Goal: Information Seeking & Learning: Learn about a topic

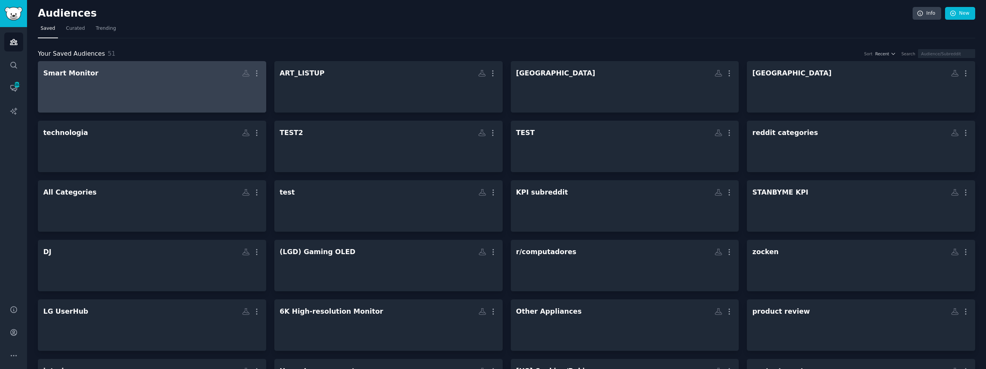
click at [150, 83] on div at bounding box center [152, 93] width 218 height 27
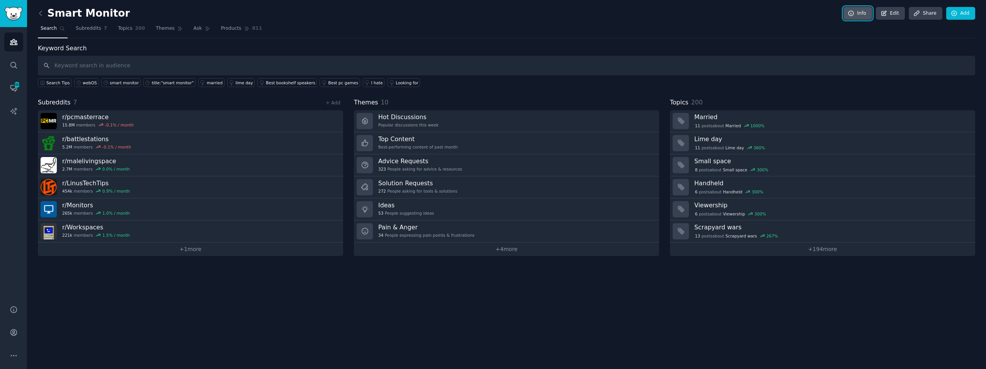
click at [859, 12] on link "Info" at bounding box center [858, 13] width 29 height 13
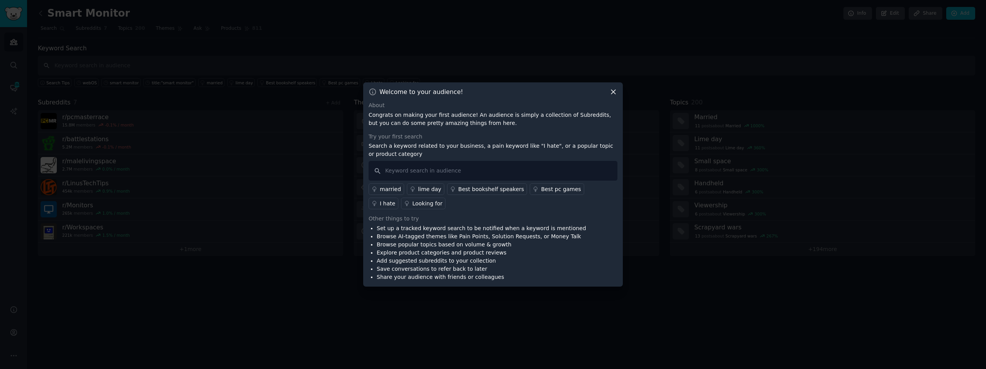
click at [610, 92] on icon at bounding box center [614, 92] width 8 height 8
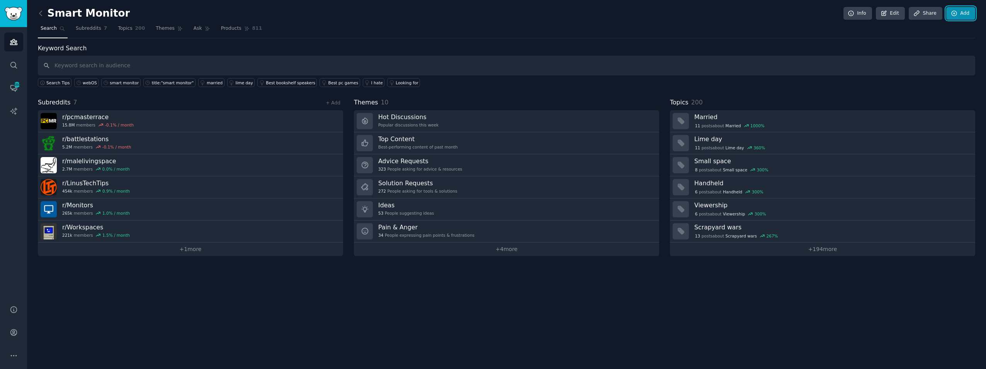
click at [952, 13] on icon at bounding box center [954, 13] width 7 height 7
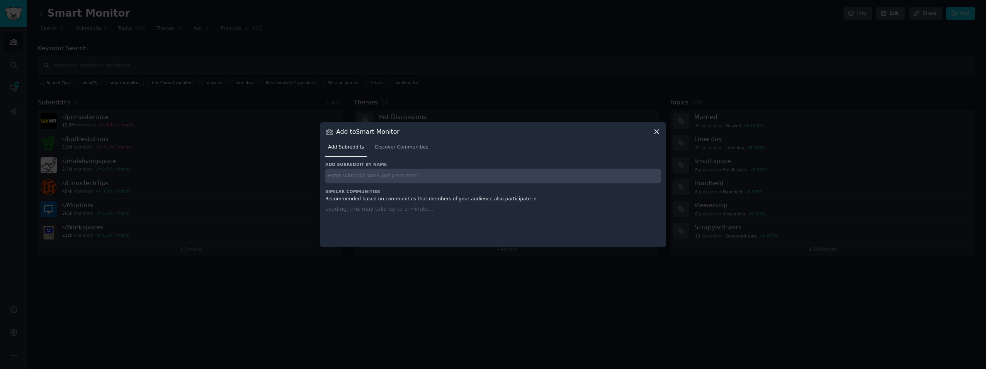
click at [460, 178] on input "text" at bounding box center [493, 176] width 336 height 15
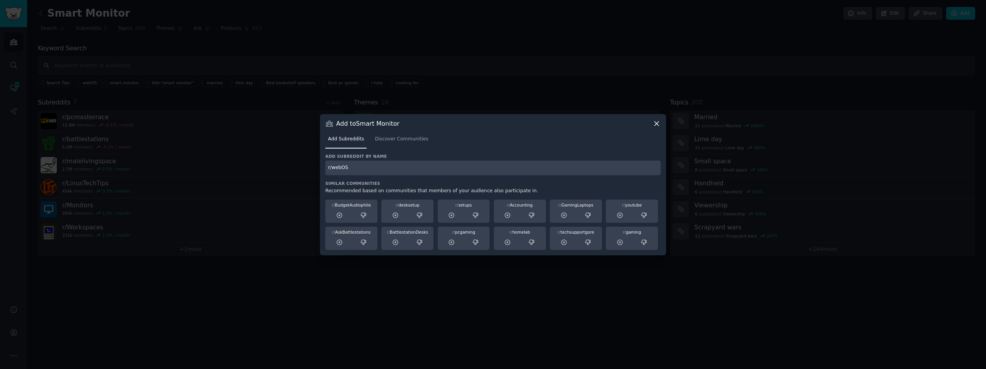
type input "r/webOS"
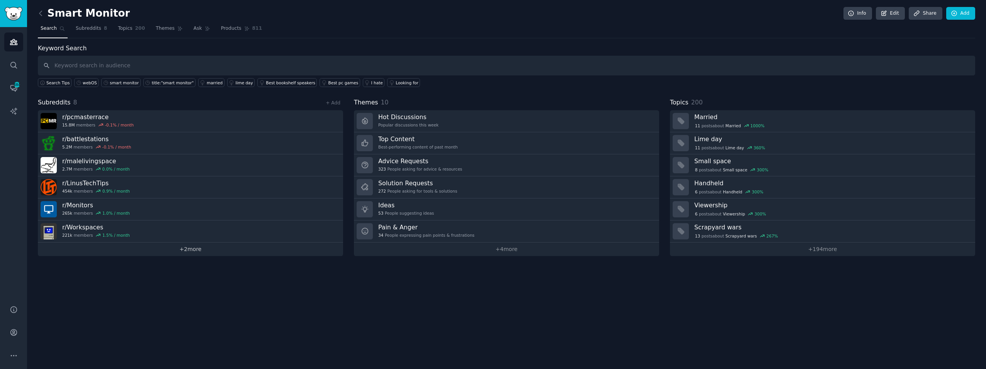
click at [171, 249] on link "+ 2 more" at bounding box center [190, 249] width 305 height 14
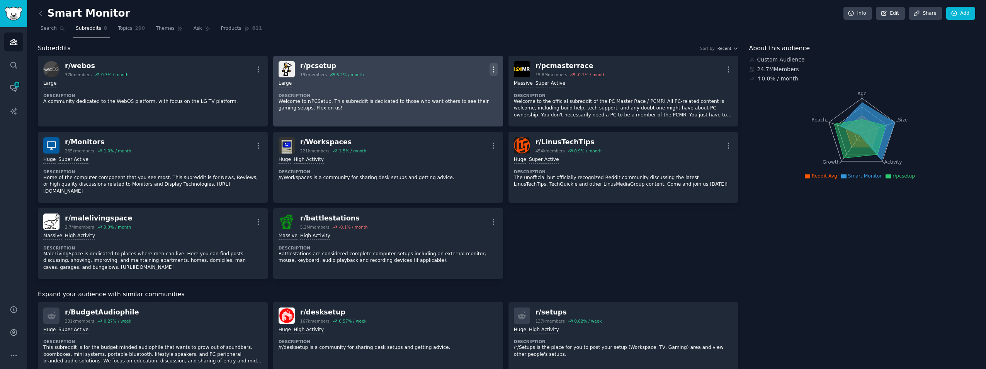
click at [491, 70] on icon "button" at bounding box center [494, 69] width 8 height 8
click at [468, 97] on p "Delete" at bounding box center [464, 99] width 18 height 8
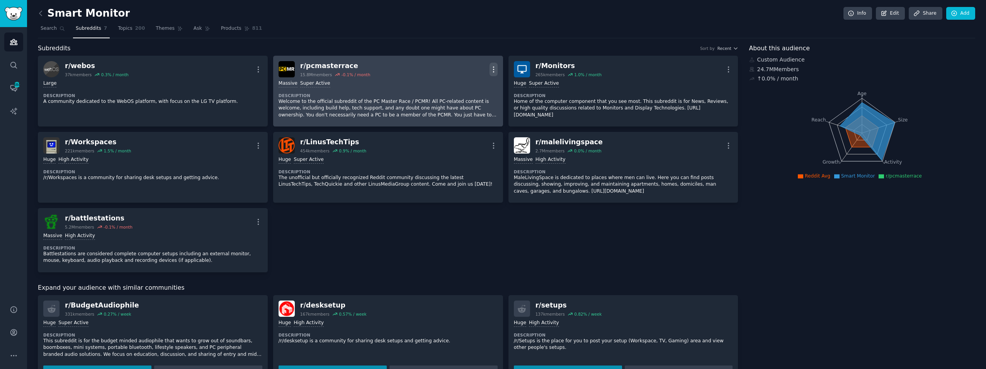
click at [496, 73] on icon "button" at bounding box center [494, 69] width 8 height 8
drag, startPoint x: 460, startPoint y: 99, endPoint x: 482, endPoint y: 122, distance: 31.7
click at [460, 99] on p "Delete" at bounding box center [464, 99] width 18 height 8
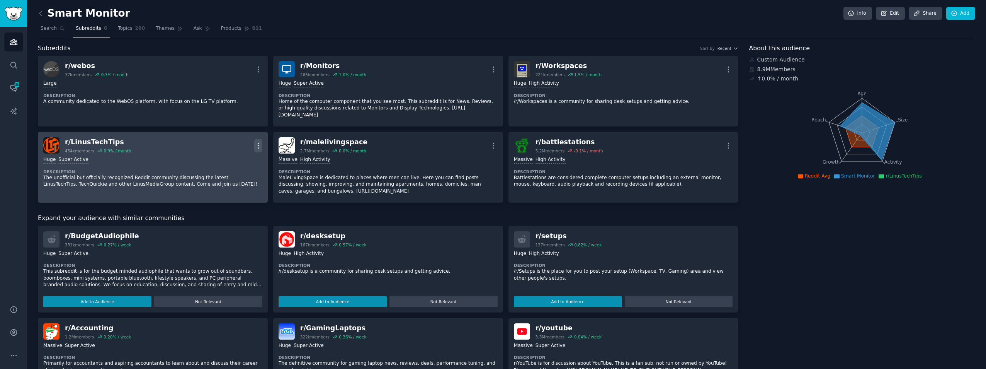
click at [259, 139] on button "More" at bounding box center [258, 146] width 8 height 14
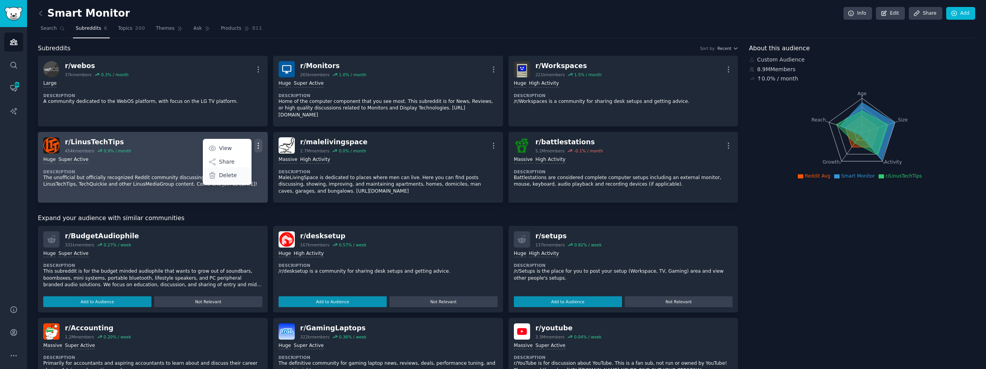
drag, startPoint x: 237, startPoint y: 170, endPoint x: 242, endPoint y: 169, distance: 4.8
click at [237, 170] on div "Delete" at bounding box center [227, 175] width 46 height 16
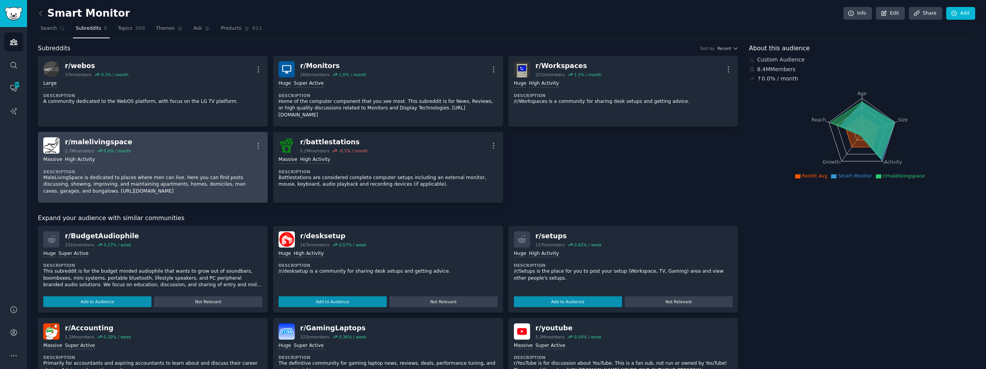
click at [254, 139] on div "More" at bounding box center [258, 146] width 8 height 14
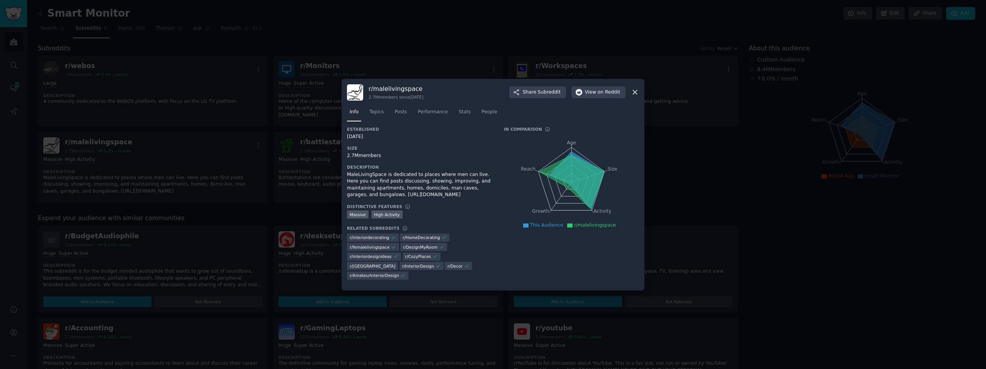
click at [637, 89] on icon at bounding box center [635, 92] width 8 height 8
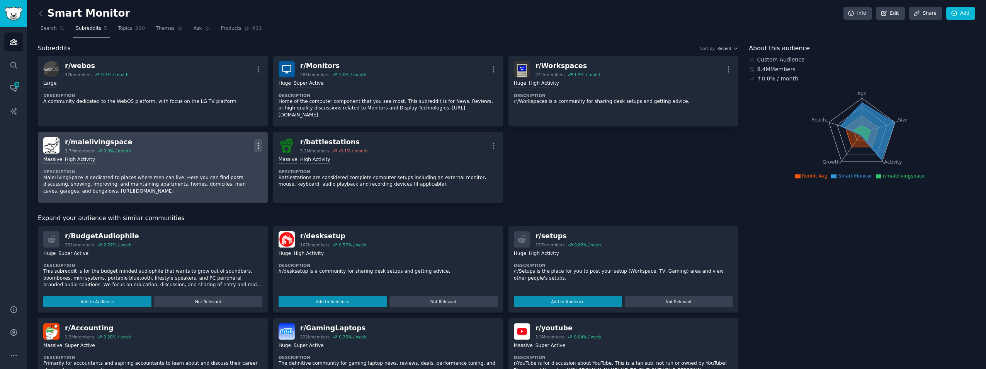
click at [256, 141] on icon "button" at bounding box center [258, 145] width 8 height 8
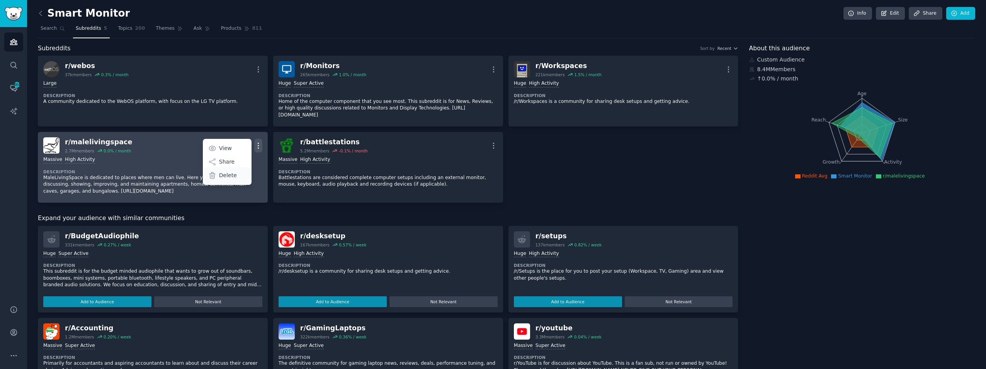
click at [235, 169] on div "Delete" at bounding box center [227, 175] width 46 height 16
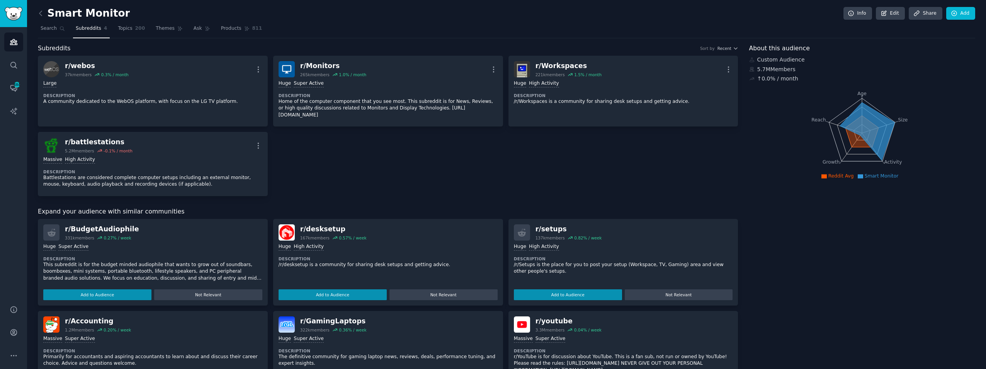
click at [45, 15] on link at bounding box center [43, 13] width 10 height 12
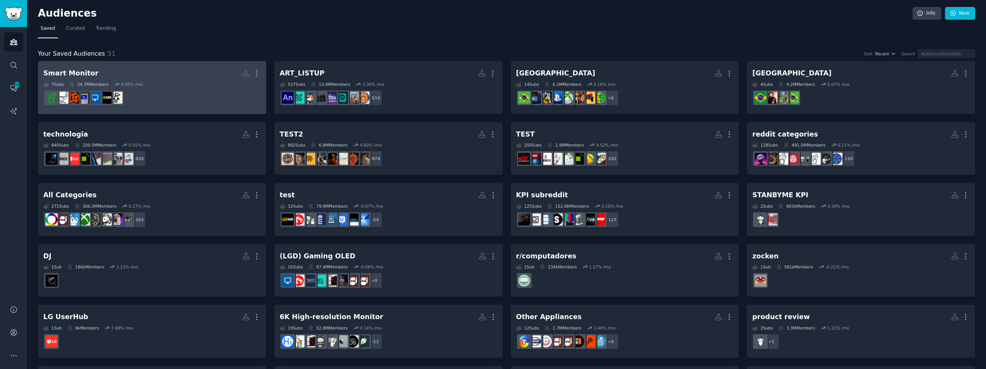
click at [121, 86] on div "0.00 % /mo" at bounding box center [132, 84] width 22 height 5
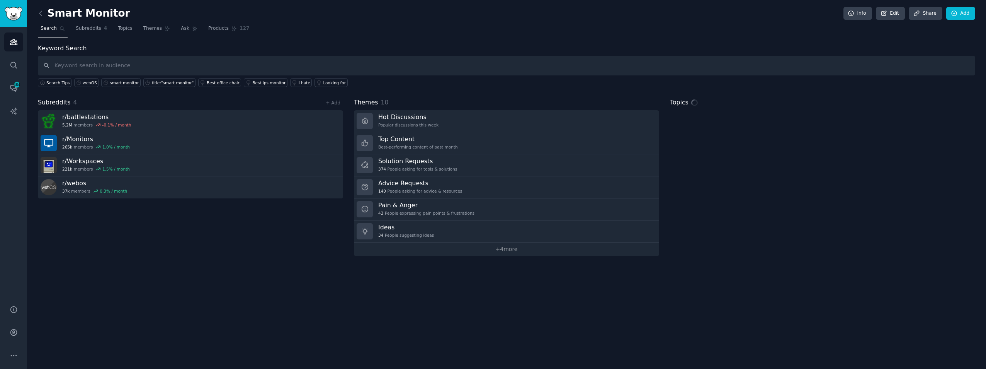
click at [242, 75] on input "text" at bounding box center [507, 66] width 938 height 20
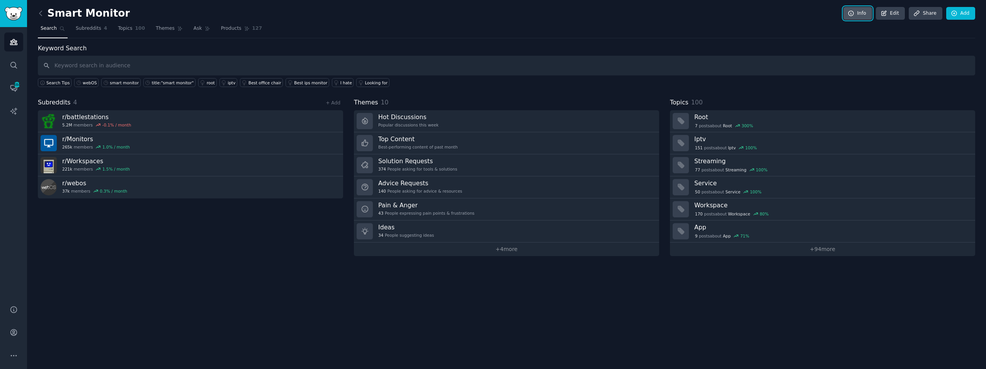
click at [865, 10] on link "Info" at bounding box center [858, 13] width 29 height 13
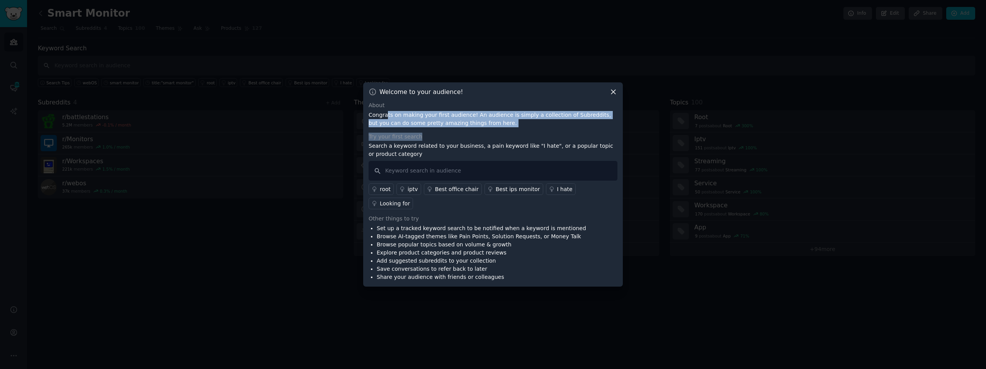
drag, startPoint x: 410, startPoint y: 122, endPoint x: 479, endPoint y: 142, distance: 71.7
click at [479, 142] on div "About Congrats on making your first audience! An audience is simply a collectio…" at bounding box center [493, 191] width 249 height 180
click at [480, 141] on div "Try your first search" at bounding box center [493, 137] width 249 height 8
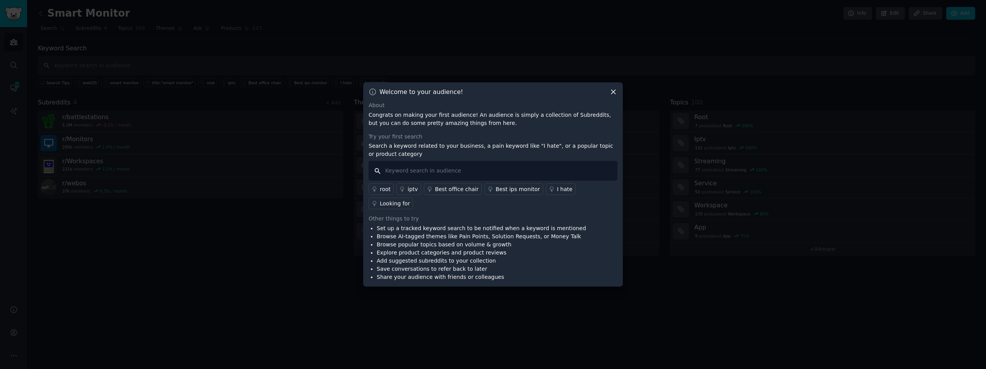
click at [450, 176] on input "text" at bounding box center [493, 171] width 249 height 20
type input "w"
type input "webOS Tizen"
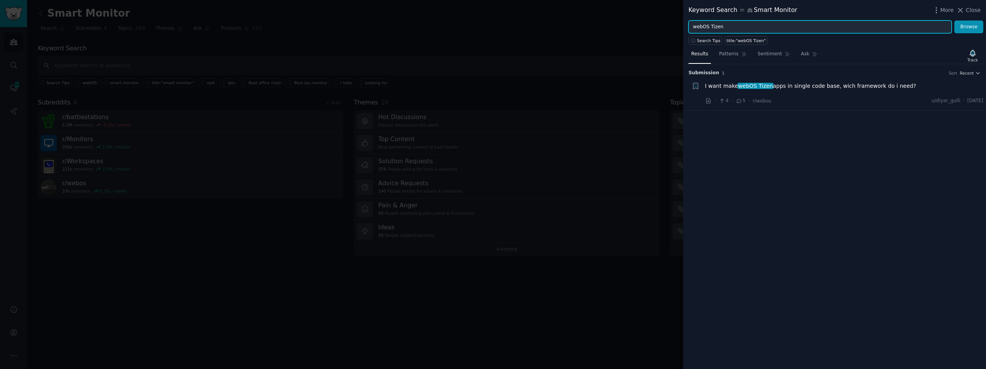
drag, startPoint x: 759, startPoint y: 29, endPoint x: 770, endPoint y: 29, distance: 11.2
click at [759, 29] on input "webOS Tizen" at bounding box center [820, 26] width 263 height 13
drag, startPoint x: 719, startPoint y: 29, endPoint x: 707, endPoint y: 29, distance: 12.4
click at [707, 29] on input "webOS Tizen" at bounding box center [820, 26] width 263 height 13
click at [955, 20] on button "Browse" at bounding box center [969, 26] width 29 height 13
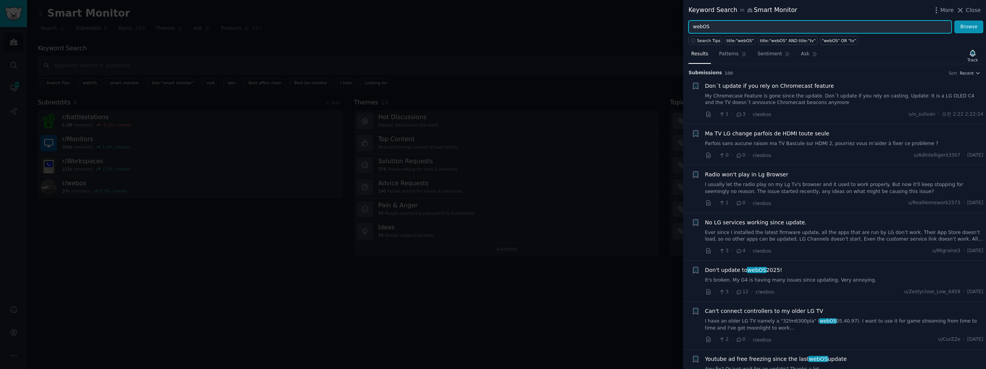
click at [695, 27] on input "webOS" at bounding box center [820, 26] width 263 height 13
click at [713, 23] on input ""webOS" at bounding box center [820, 26] width 263 height 13
type input ""webOS" OR "Tizen""
click at [955, 20] on button "Browse" at bounding box center [969, 26] width 29 height 13
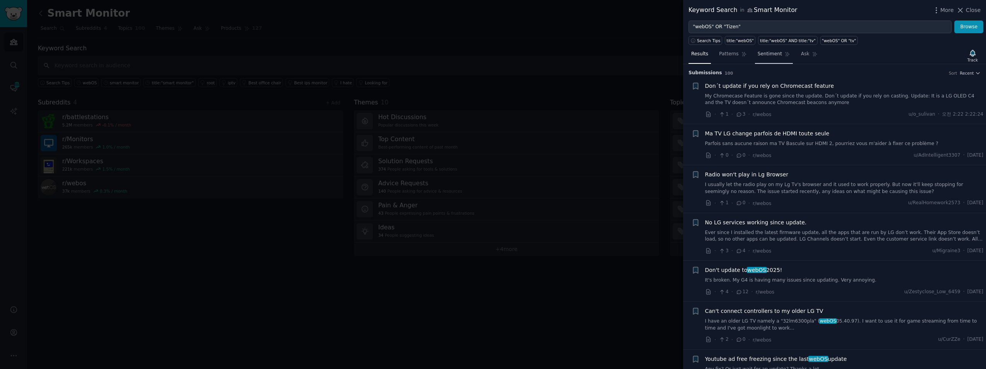
drag, startPoint x: 781, startPoint y: 51, endPoint x: 780, endPoint y: 58, distance: 7.4
click at [781, 51] on link "Sentiment" at bounding box center [774, 56] width 38 height 16
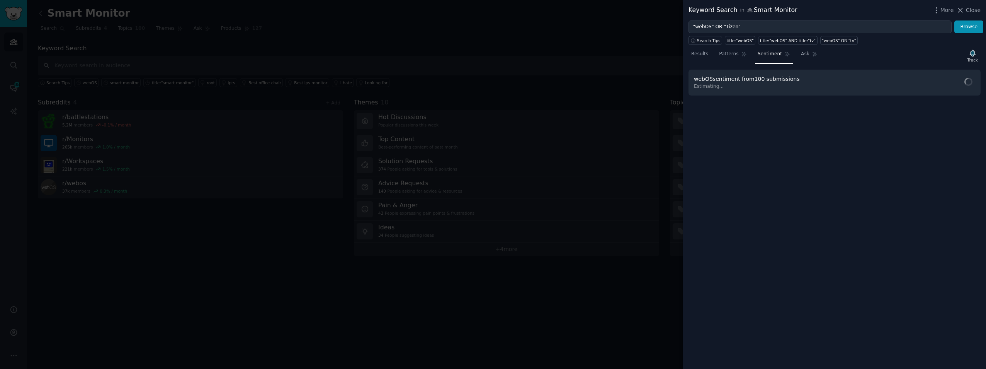
click at [706, 58] on link "Results" at bounding box center [700, 56] width 22 height 16
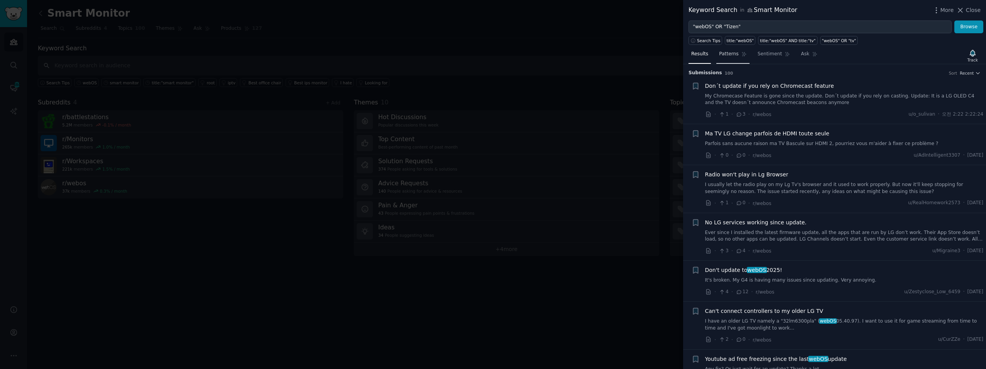
click at [732, 54] on span "Patterns" at bounding box center [728, 54] width 19 height 7
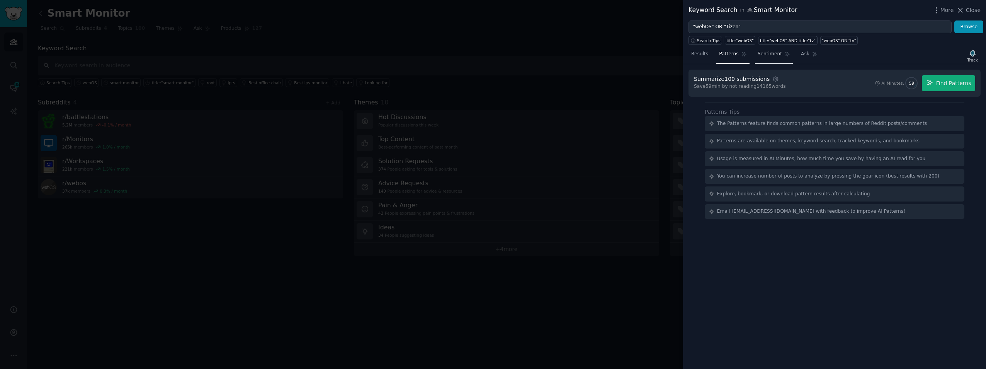
click at [768, 57] on span "Sentiment" at bounding box center [770, 54] width 24 height 7
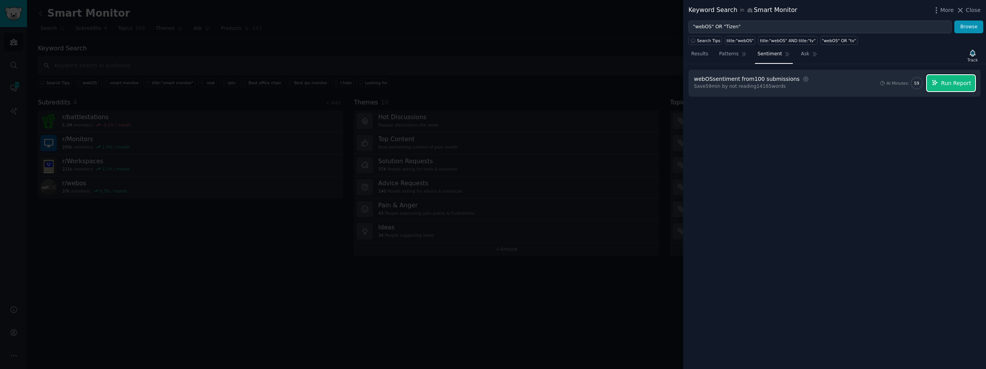
click at [956, 82] on span "Run Report" at bounding box center [957, 83] width 30 height 8
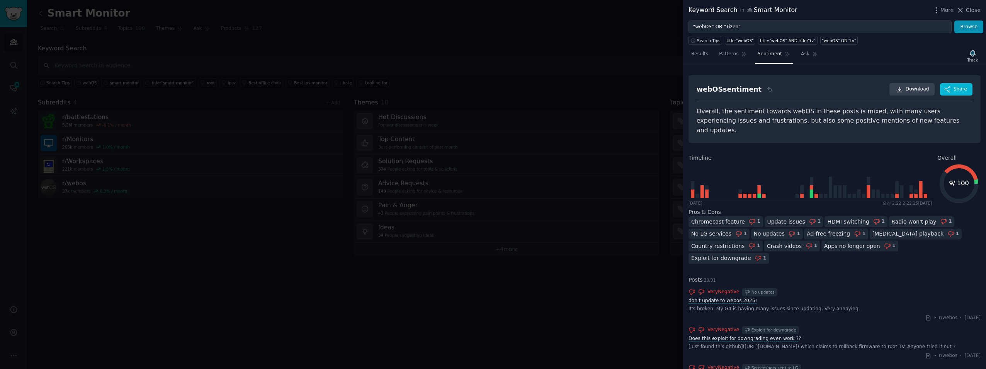
click at [743, 154] on h2 "Timeline" at bounding box center [811, 158] width 244 height 8
click at [912, 88] on span "Download" at bounding box center [918, 89] width 24 height 7
click at [848, 59] on div "Results Patterns Sentiment Ask Track" at bounding box center [834, 56] width 303 height 17
click at [966, 216] on div "Chromecast feature 1 Update issues 1 HDMI switching 1 Radio won't play 1 No LG …" at bounding box center [835, 240] width 292 height 49
click at [728, 51] on span "Patterns" at bounding box center [728, 54] width 19 height 7
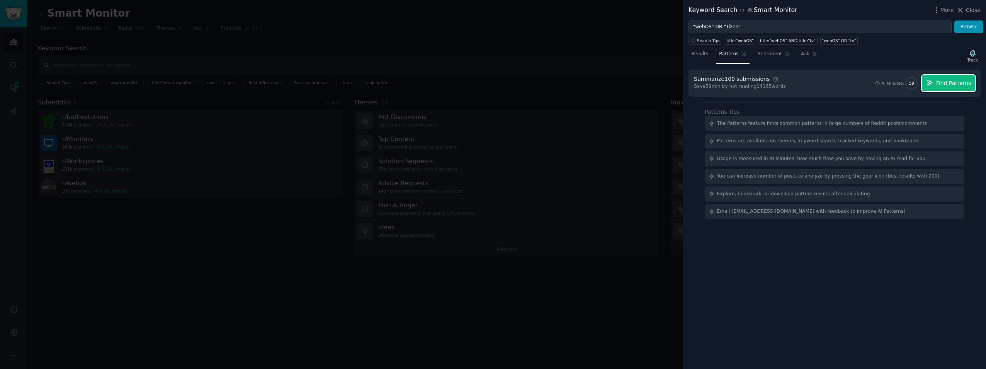
click at [954, 82] on span "Find Patterns" at bounding box center [954, 83] width 35 height 8
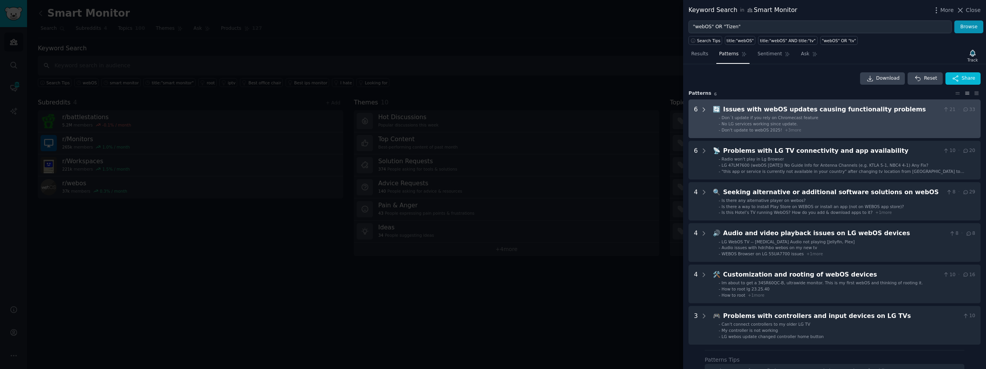
click at [706, 108] on icon at bounding box center [704, 109] width 7 height 7
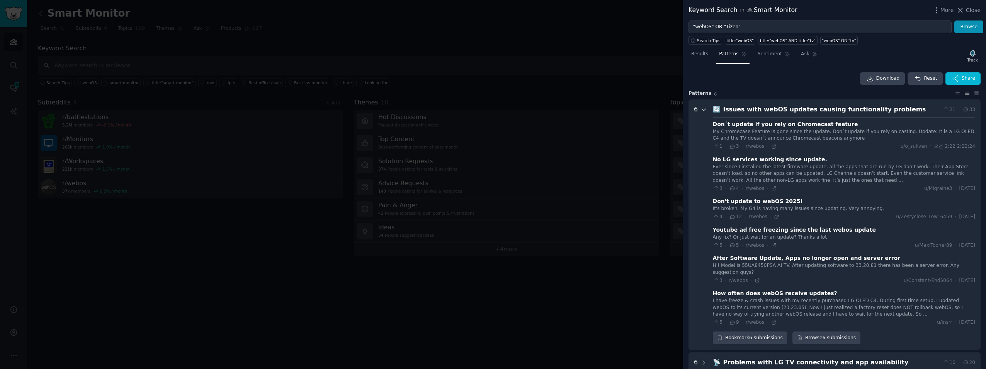
scroll to position [35, 0]
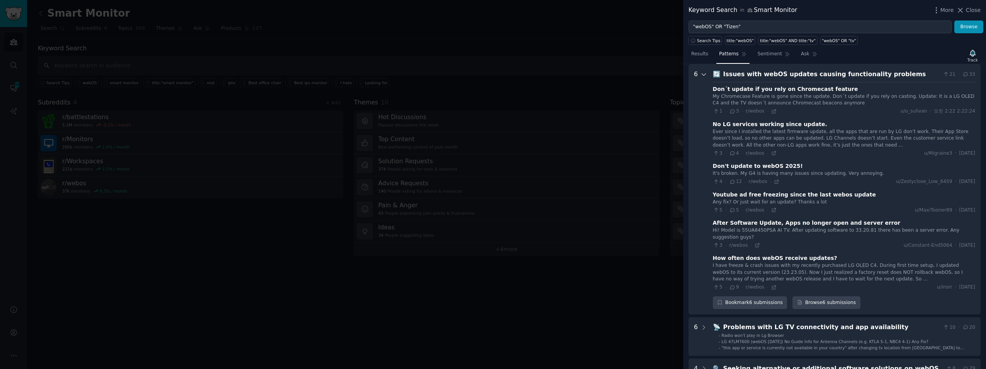
click at [702, 75] on icon at bounding box center [704, 74] width 7 height 7
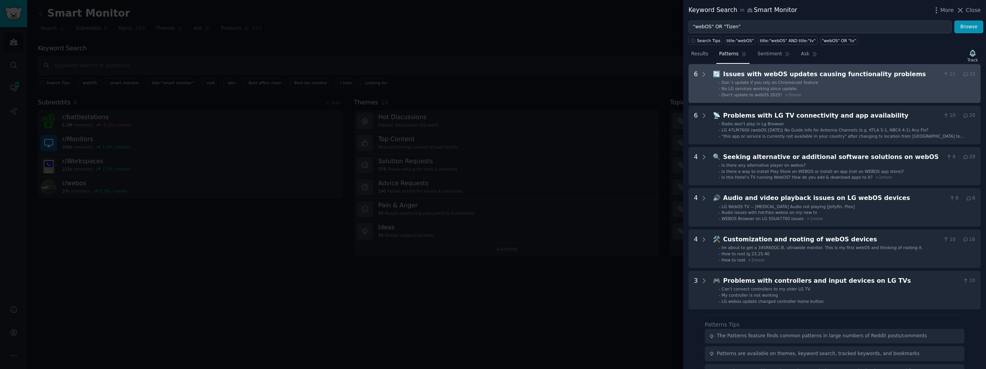
scroll to position [0, 0]
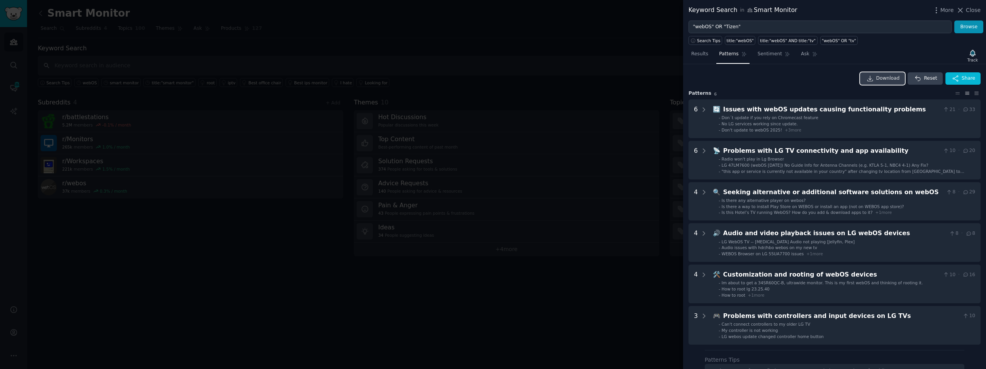
click at [887, 77] on span "Download" at bounding box center [889, 78] width 24 height 7
click at [767, 82] on div "Download Reset Share" at bounding box center [835, 78] width 292 height 12
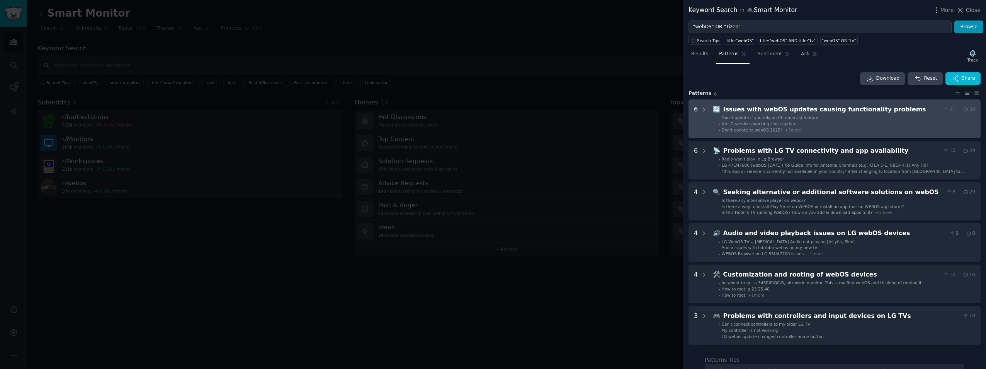
click at [700, 112] on div "6" at bounding box center [701, 119] width 14 height 28
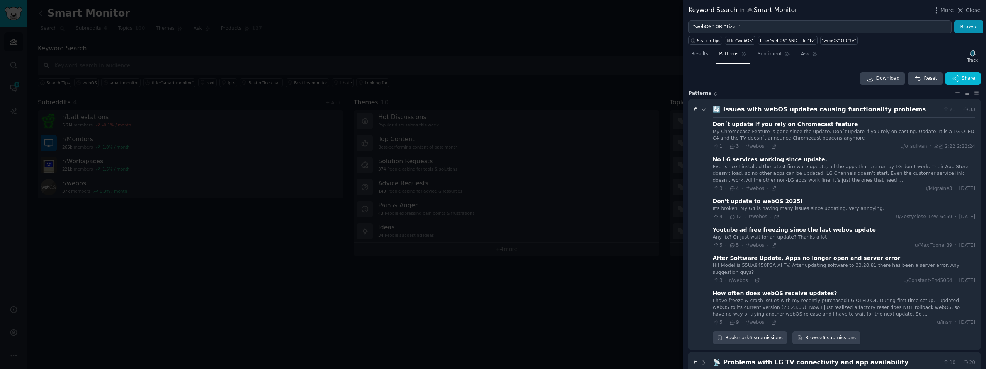
scroll to position [35, 0]
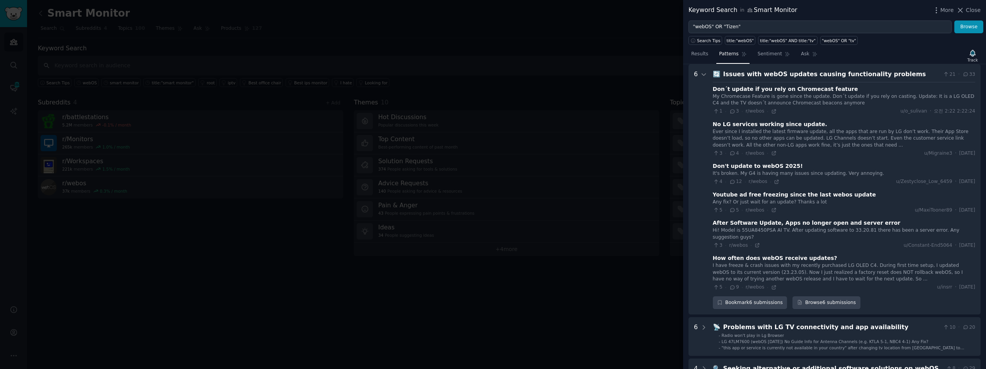
click at [954, 128] on div "Ever since I installed the latest firmware update, all the apps that are run by…" at bounding box center [844, 138] width 262 height 20
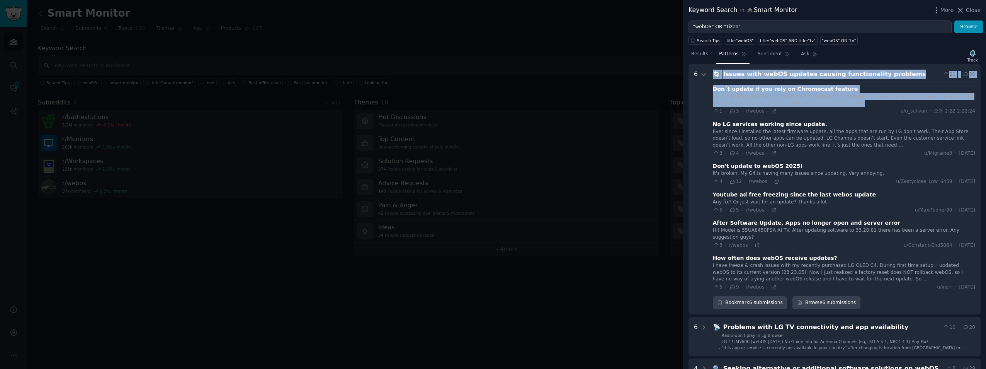
drag, startPoint x: 842, startPoint y: 103, endPoint x: 709, endPoint y: 91, distance: 133.1
click at [709, 91] on problems "6 🔄 Issues with webOS updates causing functionality problems 21 · 33 Don´t upda…" at bounding box center [835, 189] width 292 height 250
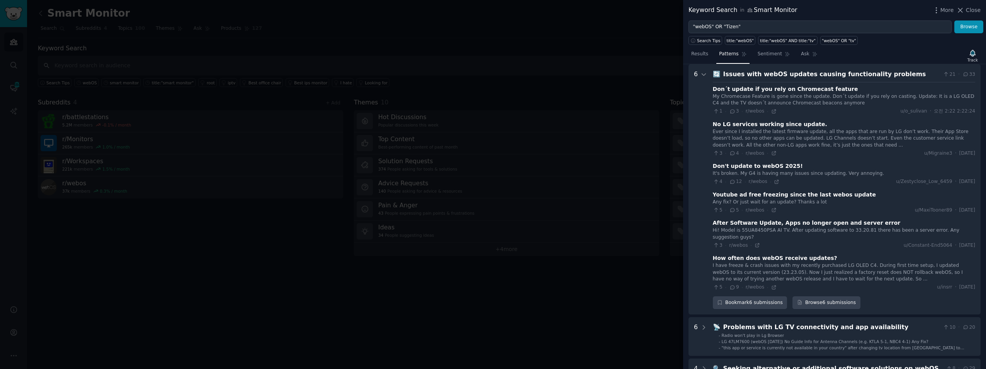
click at [879, 107] on div "My Chromecase Feature is gone since the update. Don´t update if you rely on cas…" at bounding box center [844, 104] width 262 height 22
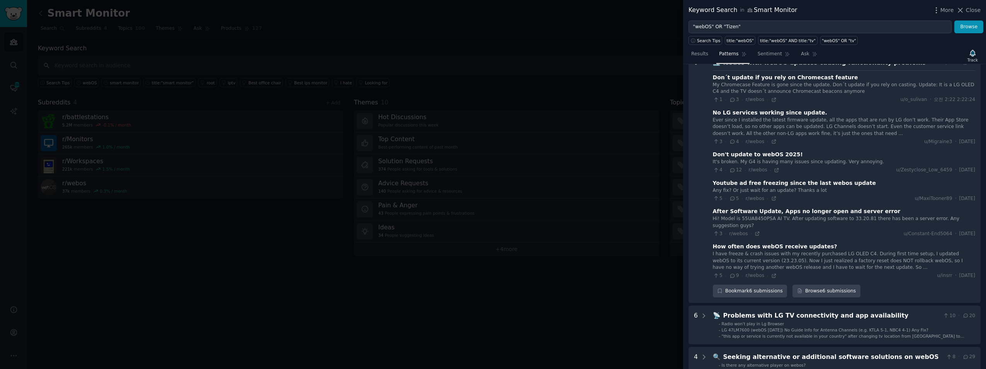
scroll to position [0, 0]
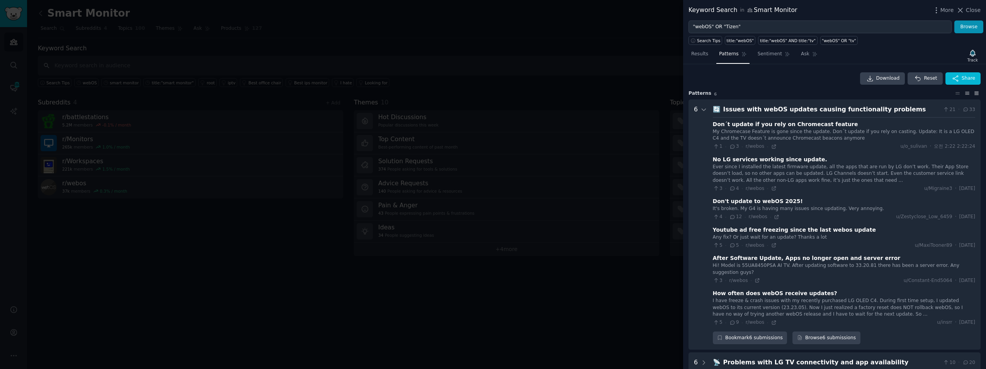
click at [975, 93] on icon at bounding box center [977, 93] width 4 height 3
click at [955, 78] on icon "button" at bounding box center [955, 78] width 7 height 7
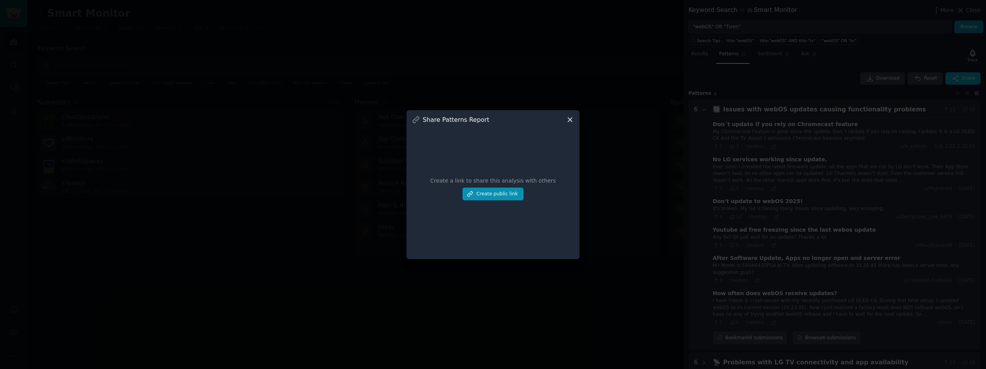
click at [567, 119] on icon at bounding box center [570, 120] width 8 height 8
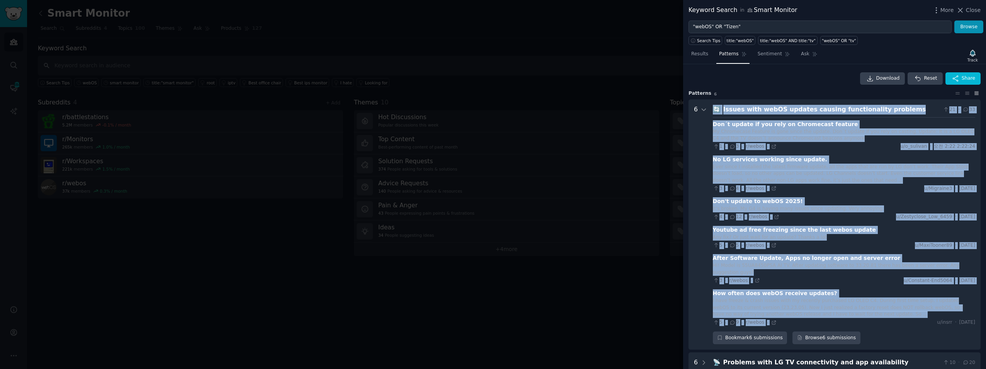
drag, startPoint x: 715, startPoint y: 111, endPoint x: 839, endPoint y: 319, distance: 241.8
click at [839, 319] on div "🔄 Issues with webOS updates causing functionality problems 21 · 33 Don´t update…" at bounding box center [844, 224] width 262 height 239
drag, startPoint x: 976, startPoint y: 325, endPoint x: 881, endPoint y: 314, distance: 95.4
click at [881, 314] on problems "6 🔄 Issues with webOS updates causing functionality problems 21 · 33 Don´t upda…" at bounding box center [835, 224] width 292 height 250
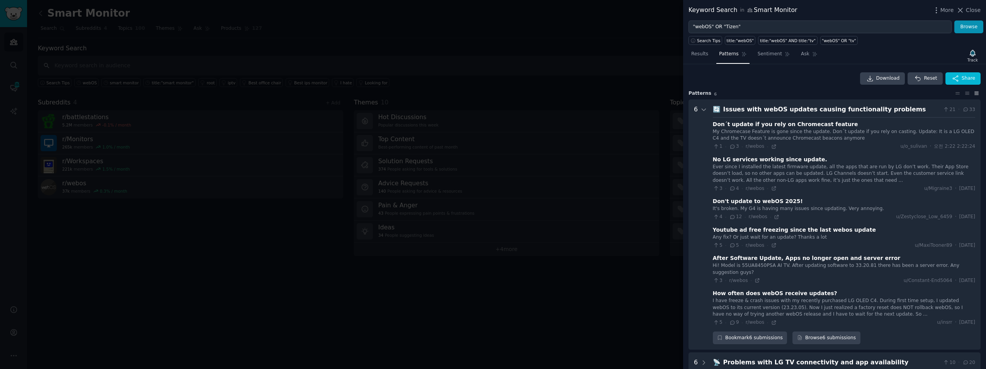
drag, startPoint x: 881, startPoint y: 314, endPoint x: 855, endPoint y: 313, distance: 26.3
click at [854, 313] on div "I have freeze & crash issues with my recently purchased LG OLED C4. During firs…" at bounding box center [844, 307] width 262 height 20
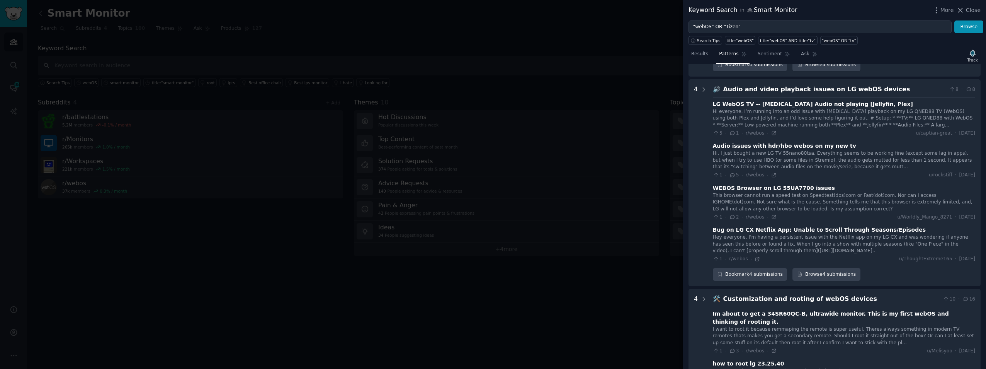
scroll to position [1044, 0]
